Goal: Complete application form

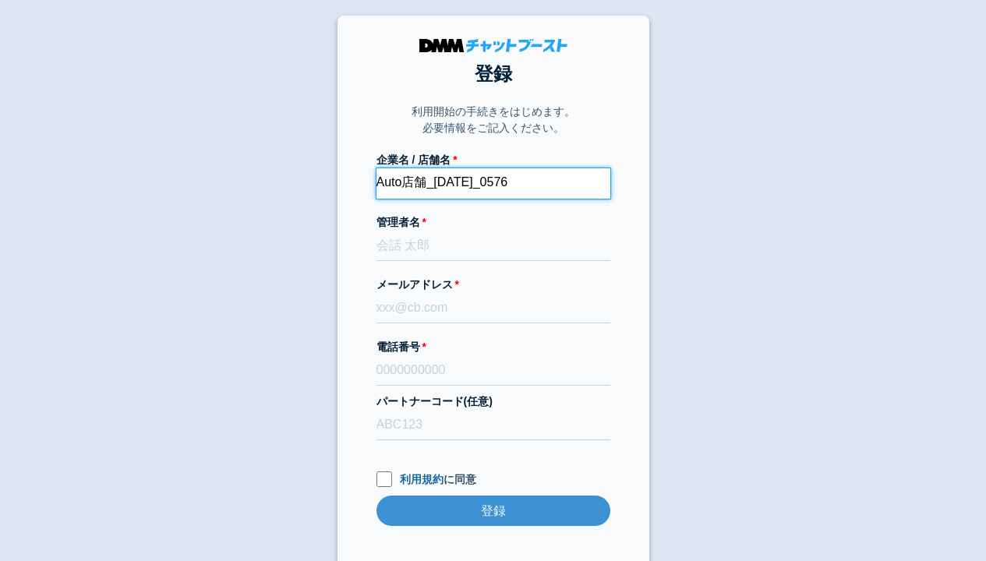
type input "Auto店舗_[DATE]_0576"
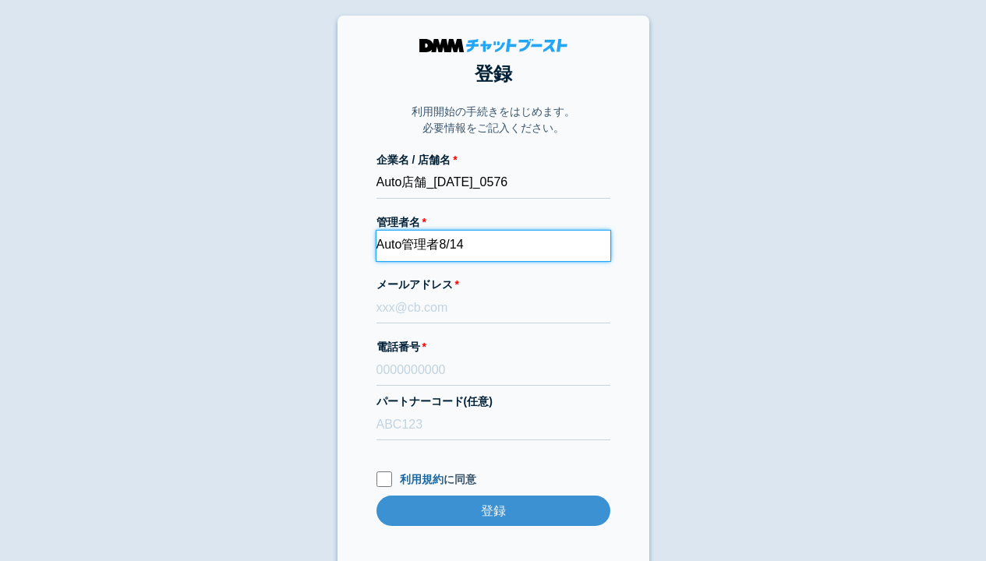
type input "Auto管理者8/14"
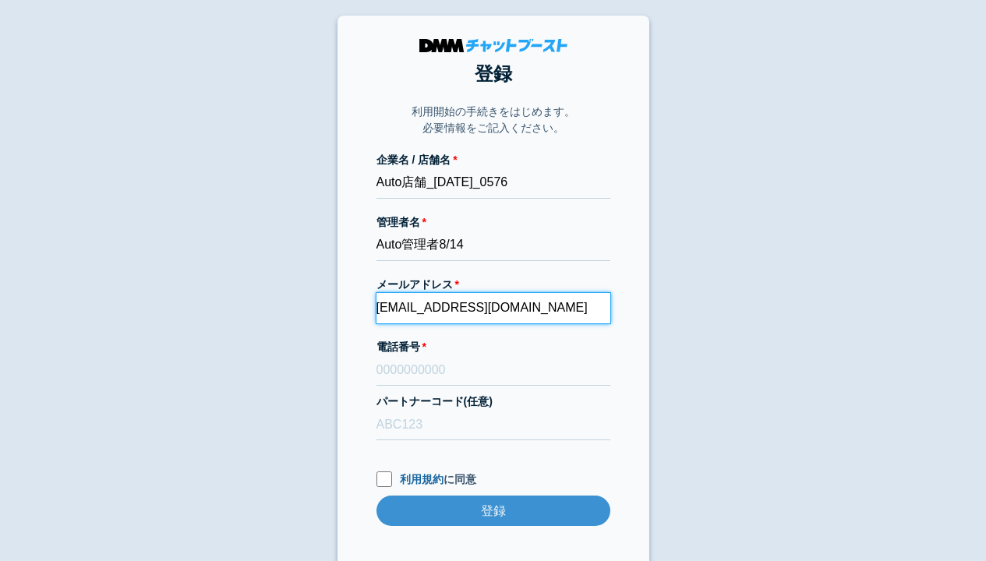
type input "[EMAIL_ADDRESS][DOMAIN_NAME]"
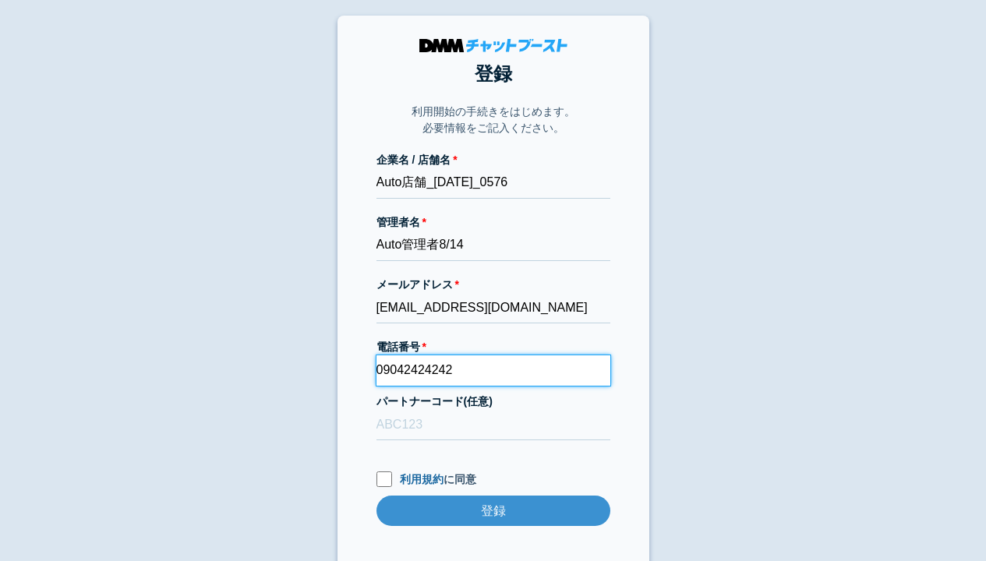
type input "09042424242"
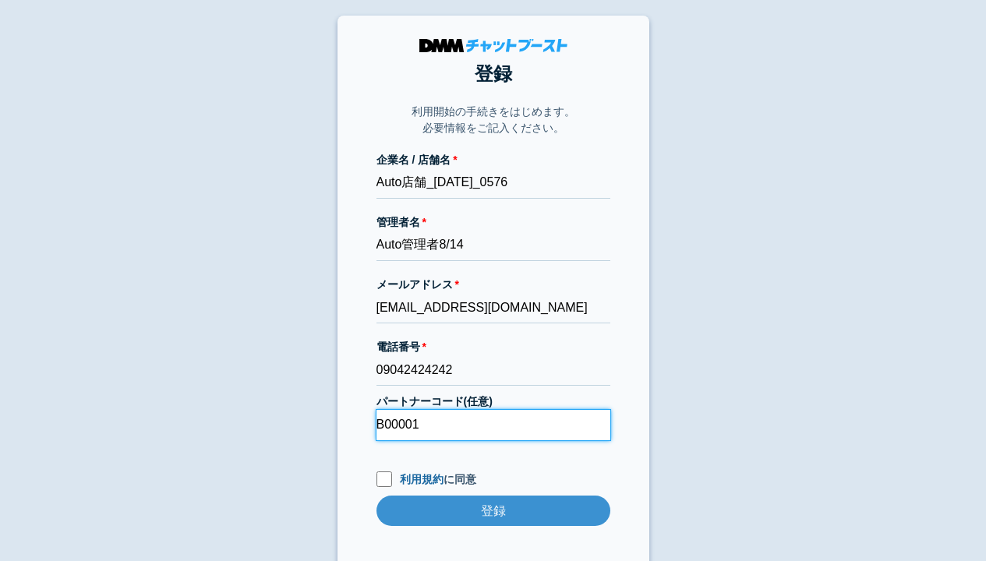
type input "B00001"
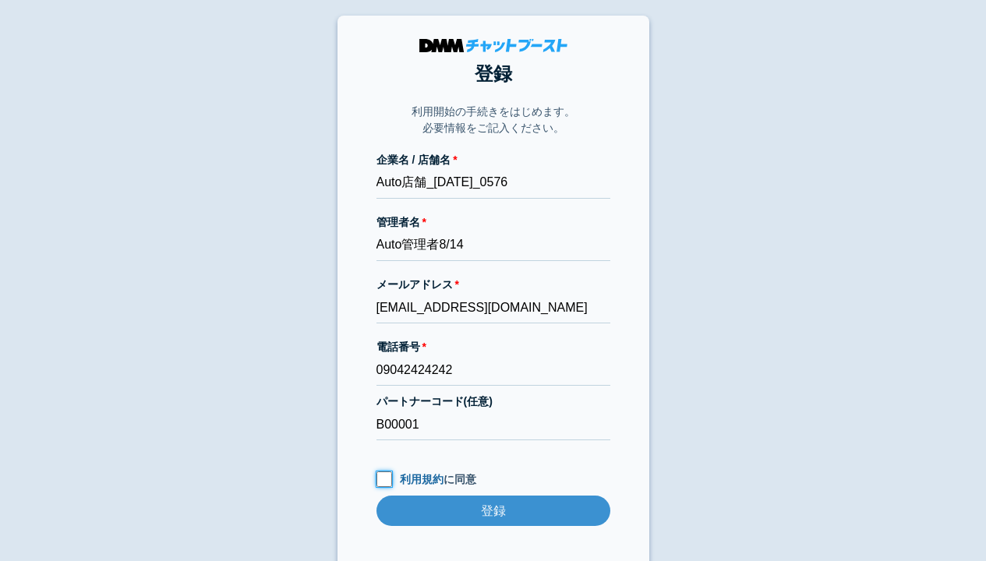
click at [384, 479] on input "利用規約 に同意" at bounding box center [384, 480] width 16 height 16
checkbox input "true"
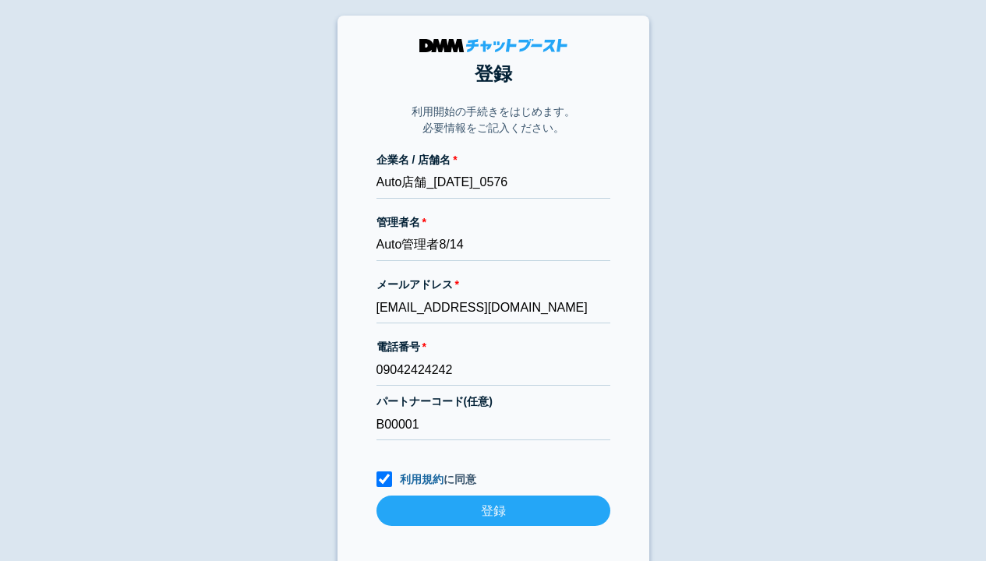
click at [493, 511] on input "登録" at bounding box center [493, 511] width 234 height 30
